Goal: Find specific page/section: Find specific page/section

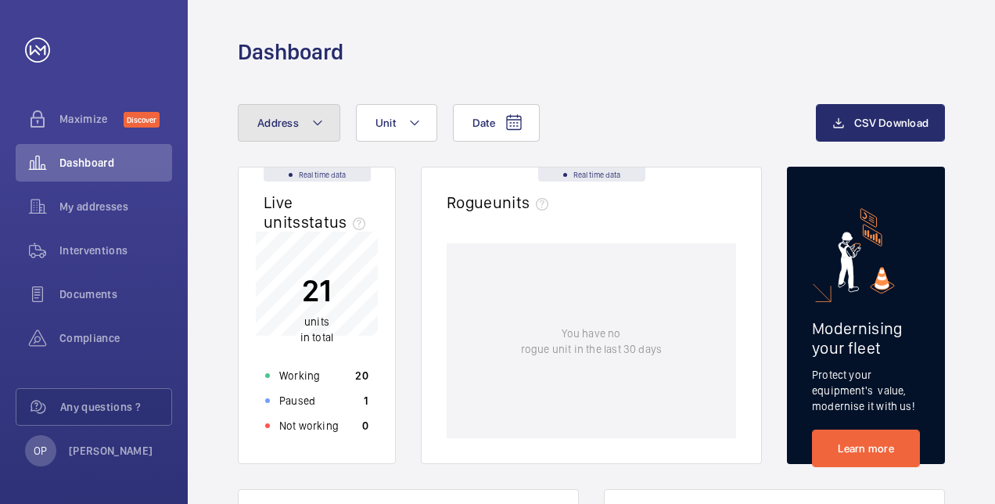
click at [317, 133] on button "Address" at bounding box center [289, 123] width 102 height 38
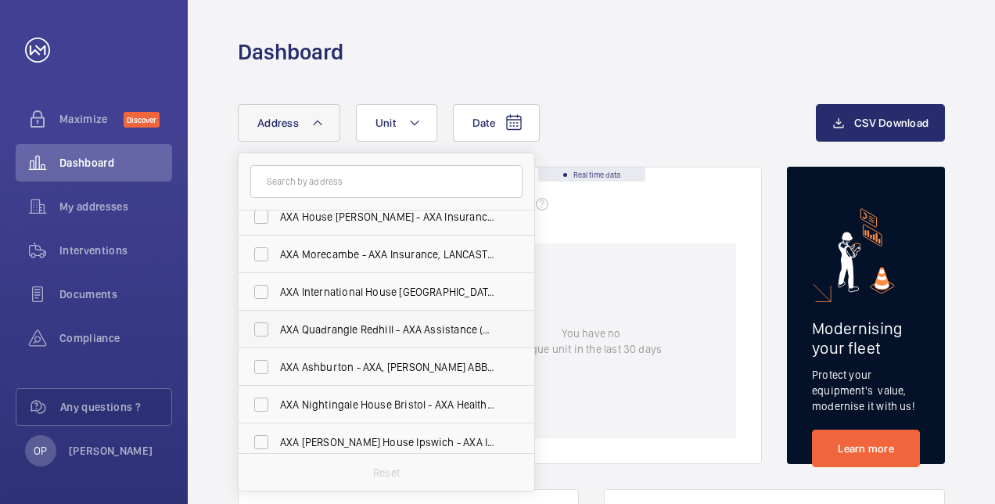
scroll to position [20, 0]
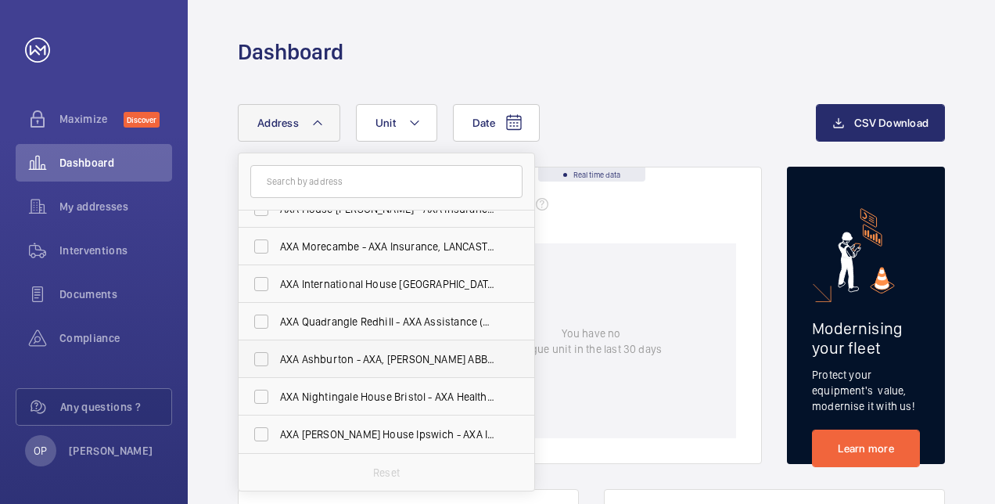
click at [266, 353] on label "AXA Ashburton - AXA, [PERSON_NAME] ABBOT TQ13 7UP" at bounding box center [374, 359] width 272 height 38
click at [266, 353] on input "AXA Ashburton - AXA, [PERSON_NAME] ABBOT TQ13 7UP" at bounding box center [261, 358] width 31 height 31
checkbox input "true"
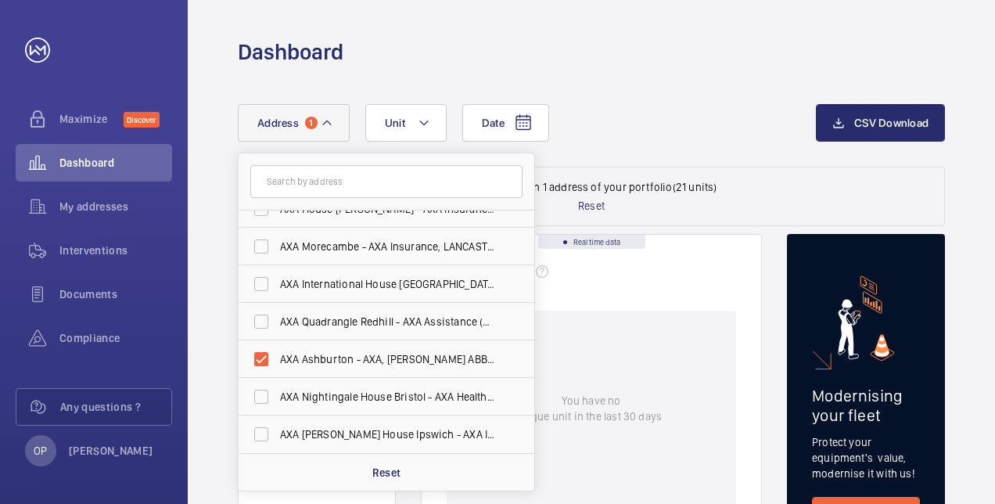
click at [627, 118] on div "Date Address 1 [GEOGRAPHIC_DATA] [GEOGRAPHIC_DATA] - AXA Insurance, [PERSON_NAM…" at bounding box center [527, 123] width 578 height 38
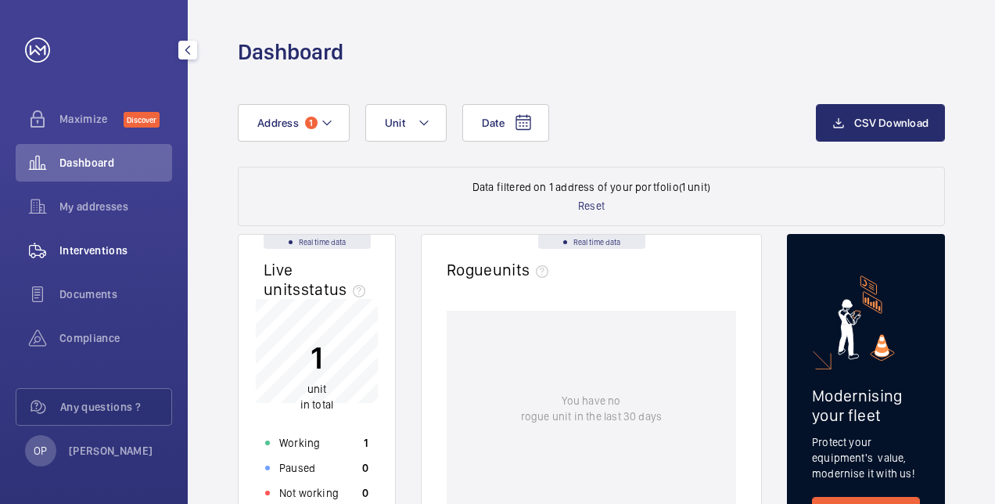
click at [105, 246] on span "Interventions" at bounding box center [115, 250] width 113 height 16
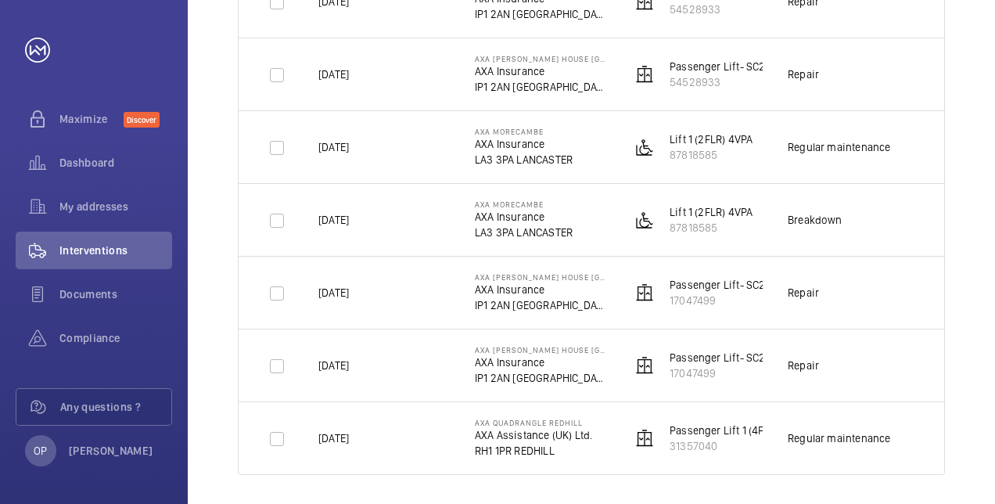
scroll to position [2009, 0]
click at [45, 45] on link at bounding box center [37, 50] width 25 height 25
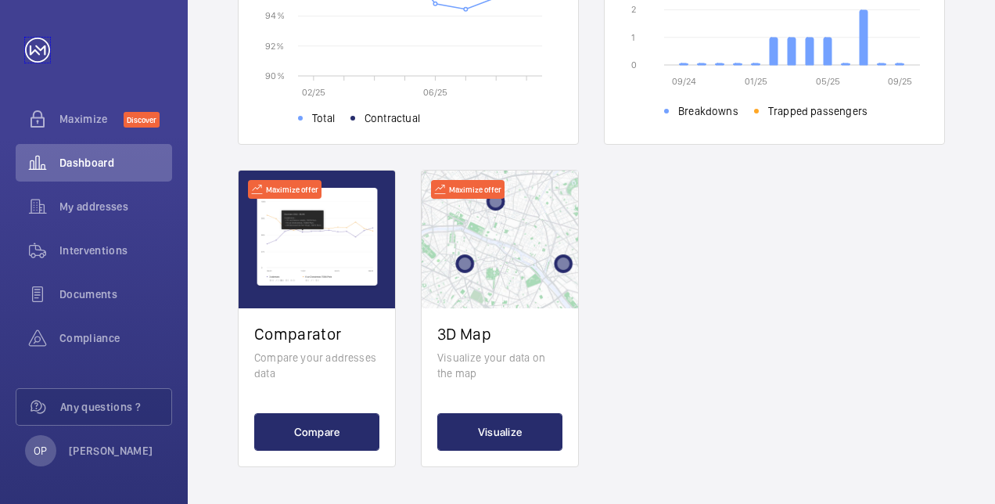
scroll to position [642, 0]
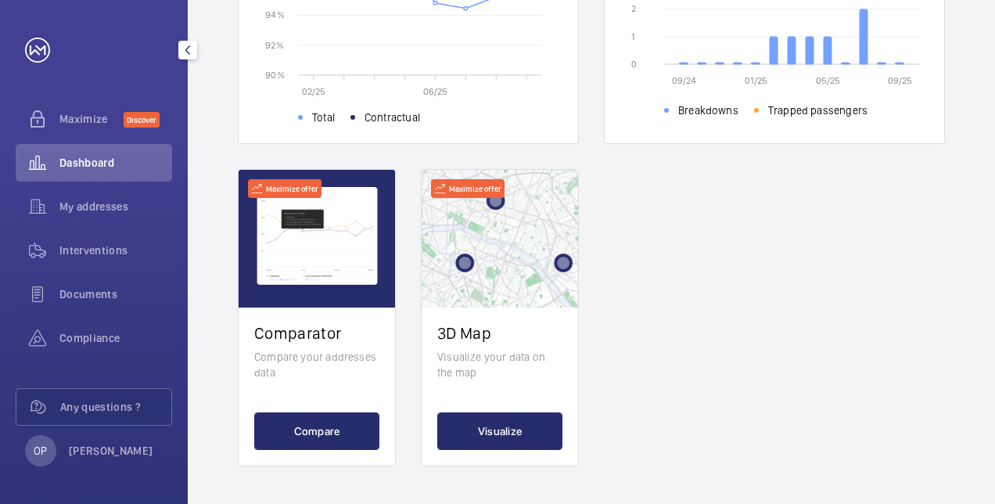
click at [188, 53] on mat-icon "button" at bounding box center [187, 50] width 19 height 13
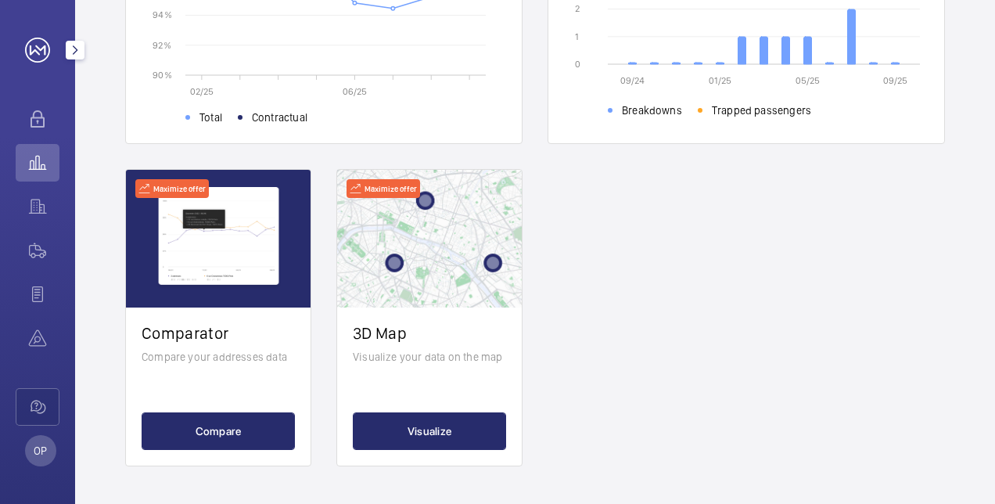
click at [39, 56] on link at bounding box center [37, 50] width 25 height 25
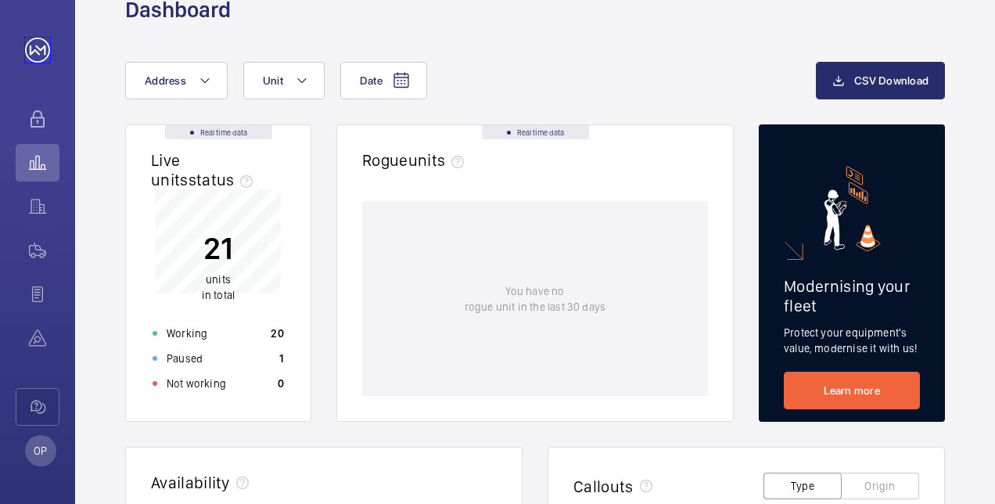
scroll to position [0, 0]
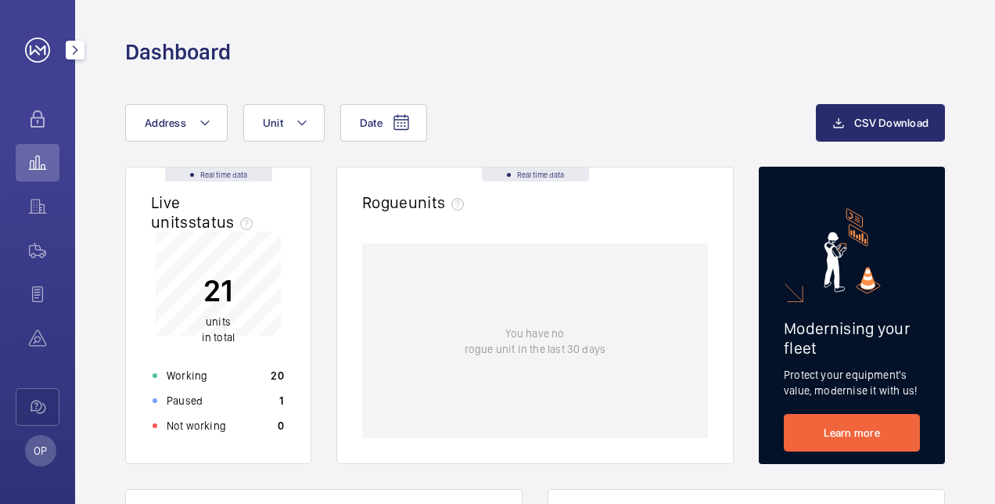
click at [45, 37] on div "OP" at bounding box center [37, 252] width 75 height 504
click at [36, 53] on link at bounding box center [37, 50] width 25 height 25
click at [79, 55] on mat-icon "button" at bounding box center [75, 50] width 19 height 13
